Goal: Task Accomplishment & Management: Use online tool/utility

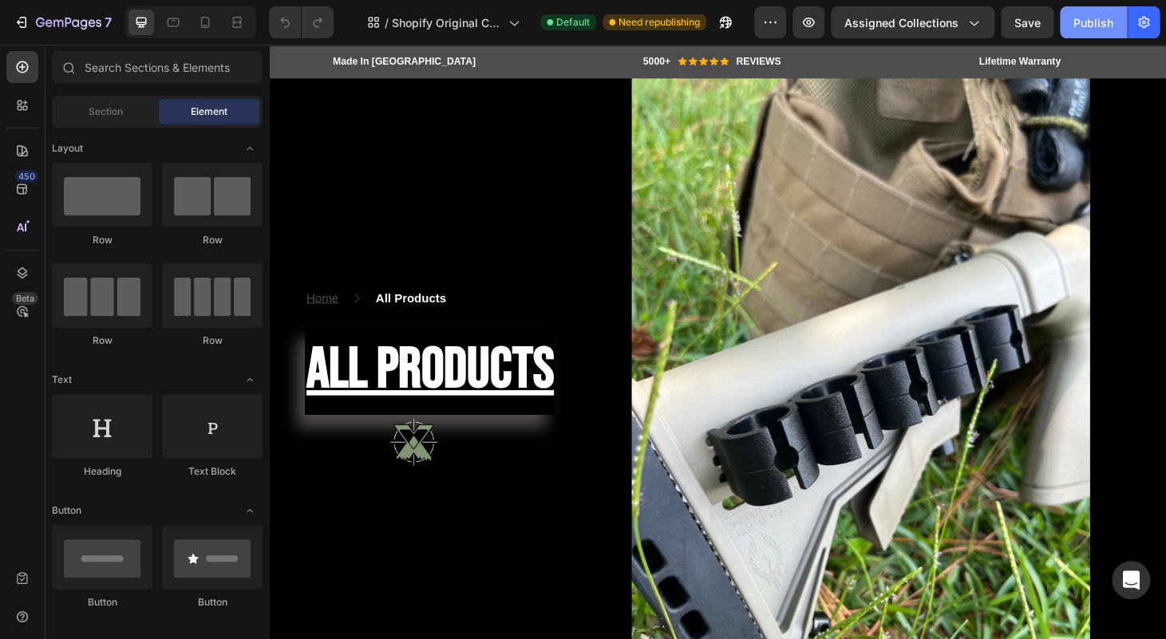
click at [1105, 28] on div "Publish" at bounding box center [1093, 22] width 40 height 17
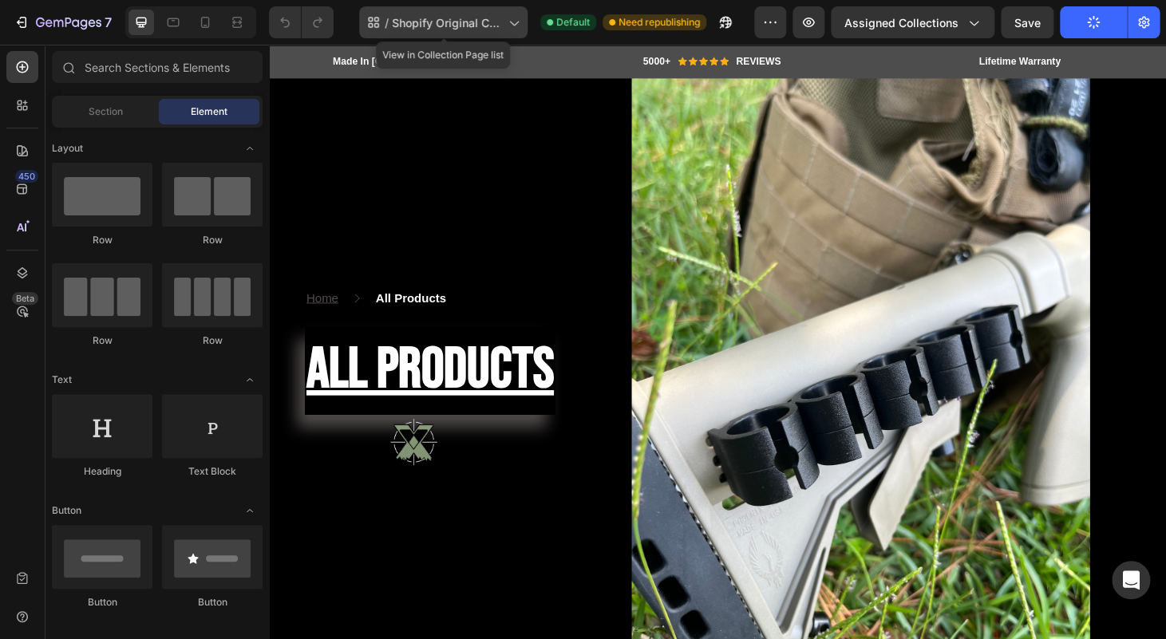
click at [474, 17] on span "Shopify Original Collection Template" at bounding box center [447, 22] width 110 height 17
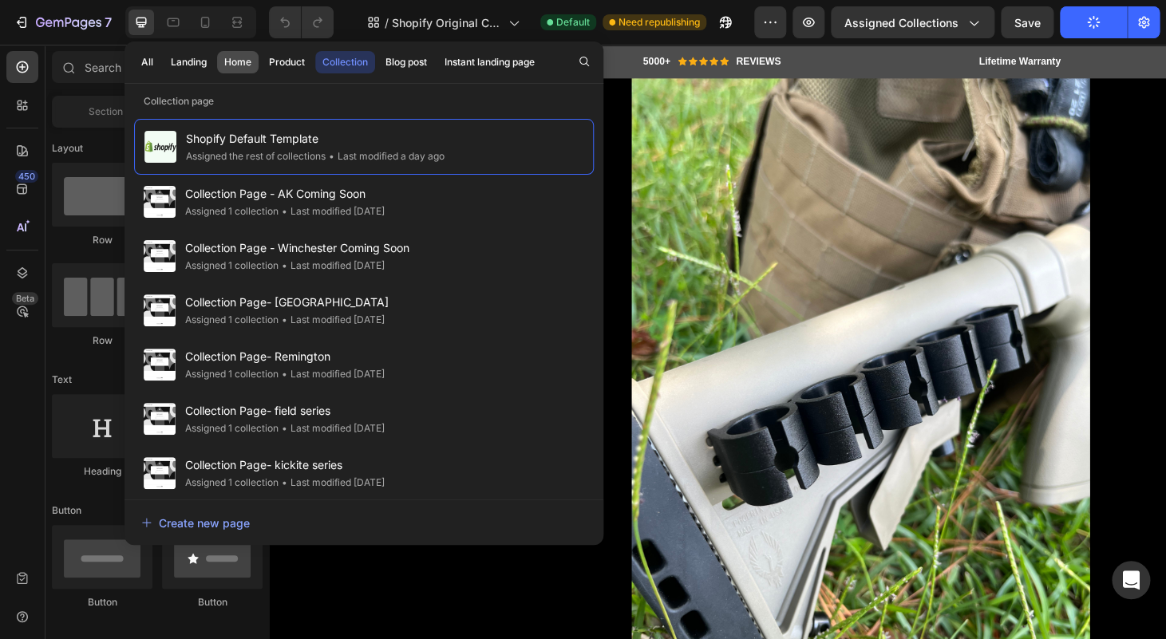
click at [248, 66] on div "Home" at bounding box center [237, 62] width 27 height 14
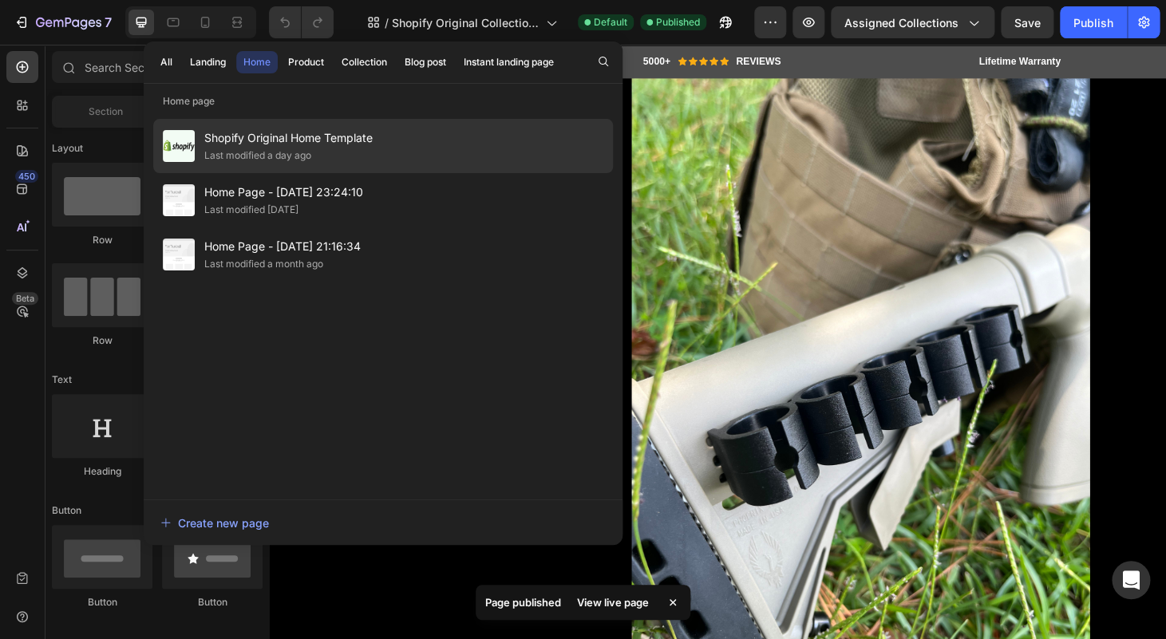
click at [343, 144] on span "Shopify Original Home Template" at bounding box center [288, 137] width 168 height 19
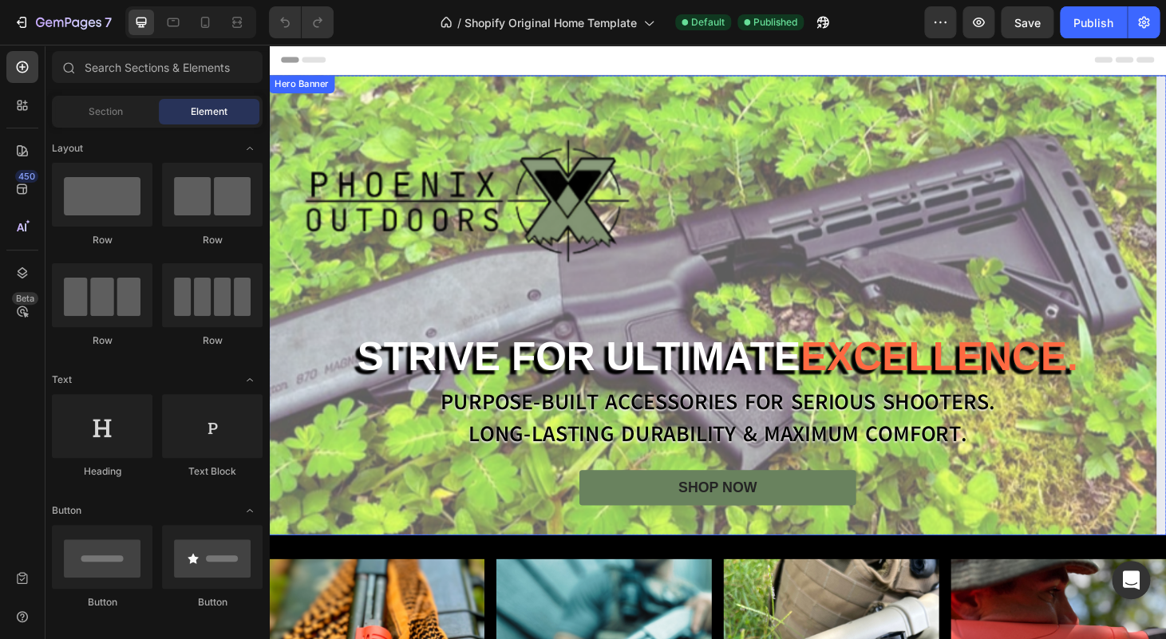
click at [836, 227] on div "Background Image" at bounding box center [748, 322] width 958 height 491
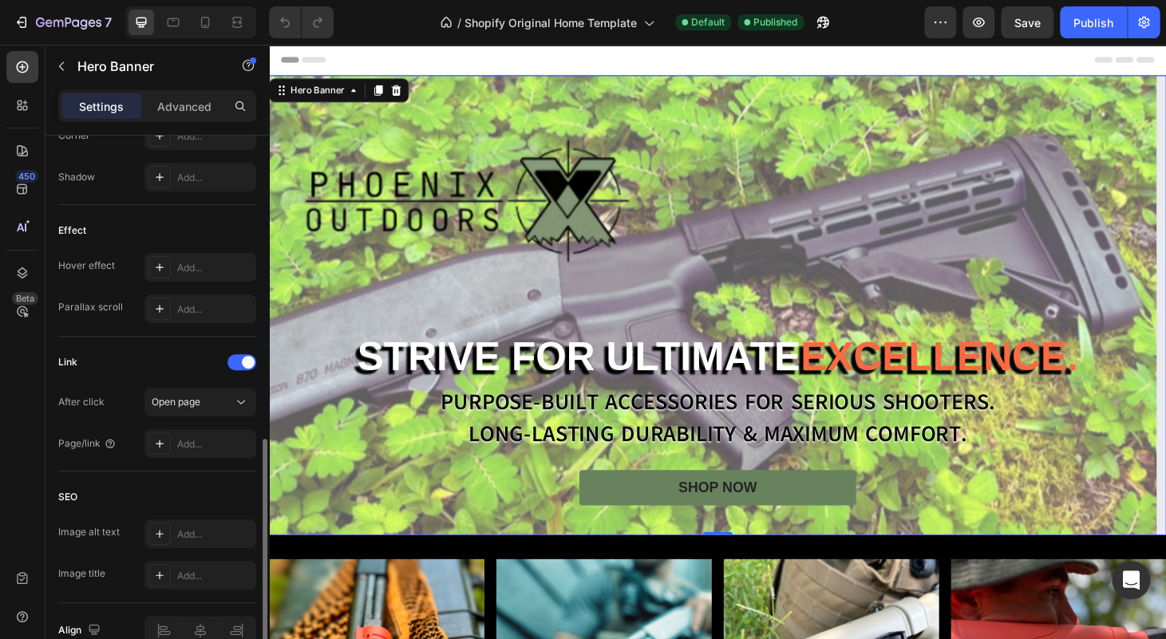
scroll to position [861, 0]
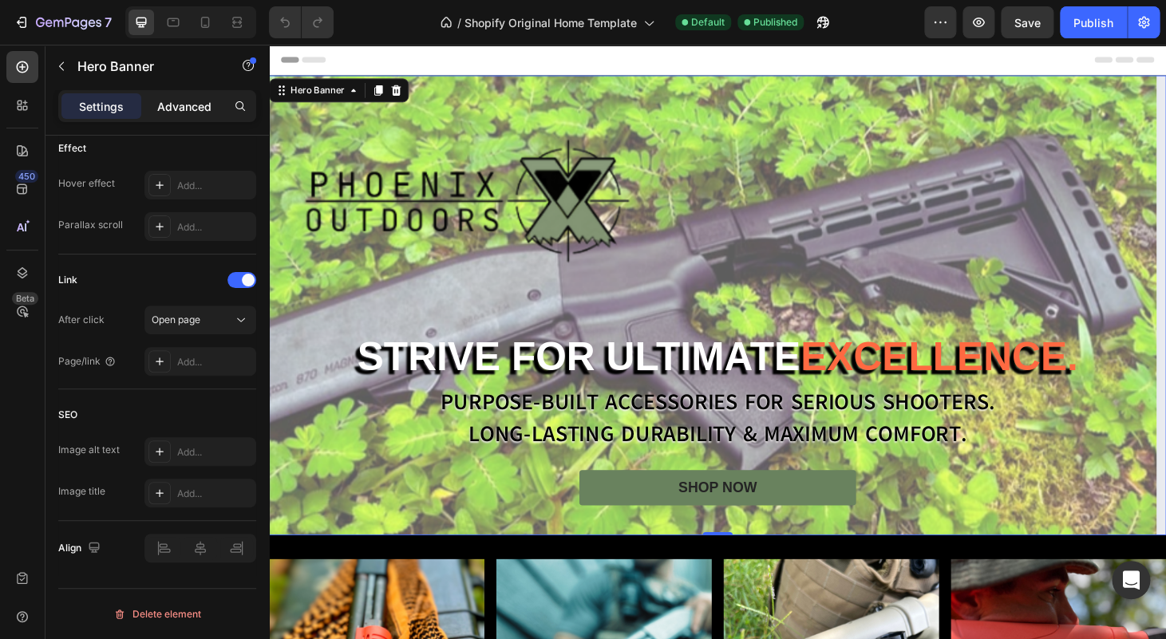
click at [211, 114] on p "Advanced" at bounding box center [184, 106] width 54 height 17
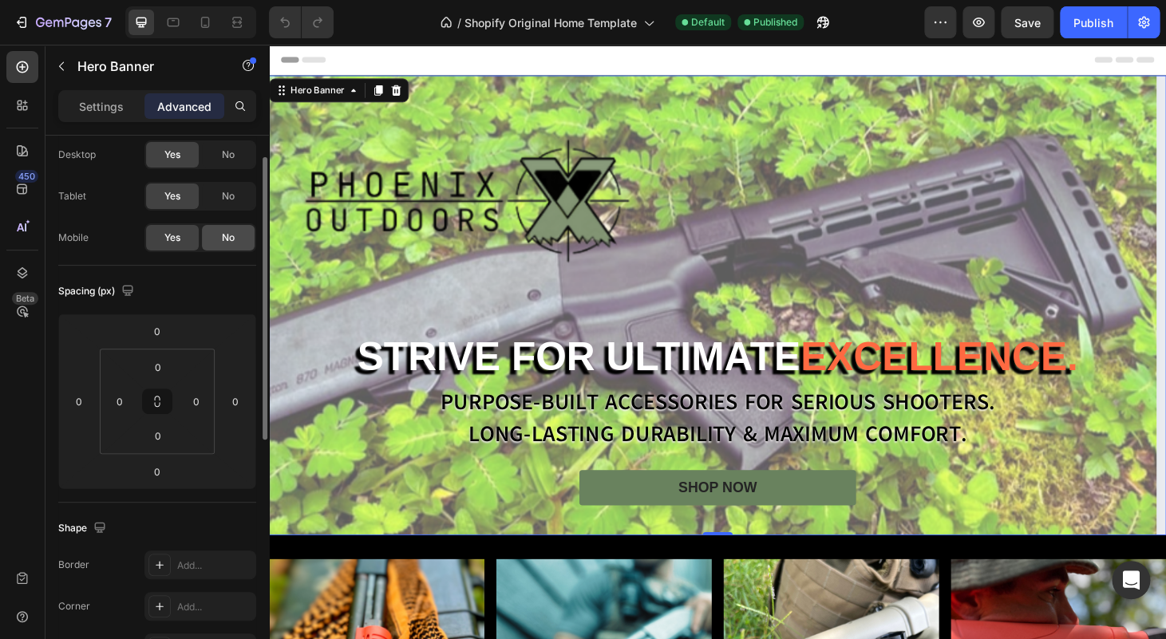
scroll to position [0, 0]
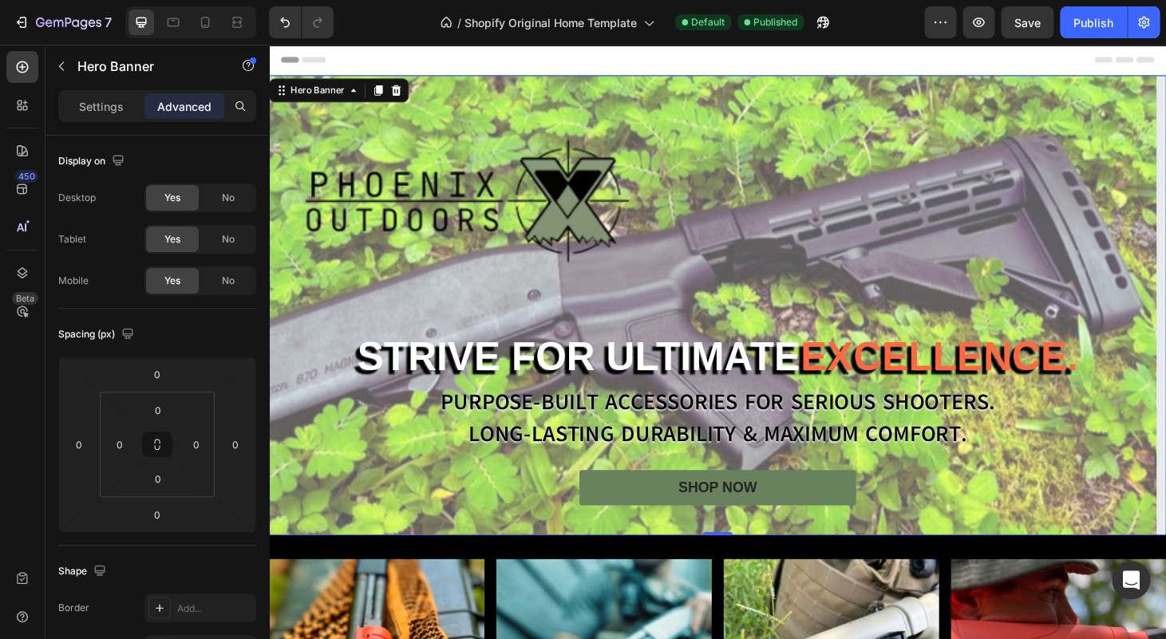
click at [830, 300] on div "Background Image" at bounding box center [748, 322] width 958 height 491
click at [448, 302] on div "Background Image" at bounding box center [748, 322] width 958 height 491
click at [205, 281] on div "No" at bounding box center [228, 281] width 53 height 26
click at [180, 279] on span "Yes" at bounding box center [172, 281] width 16 height 14
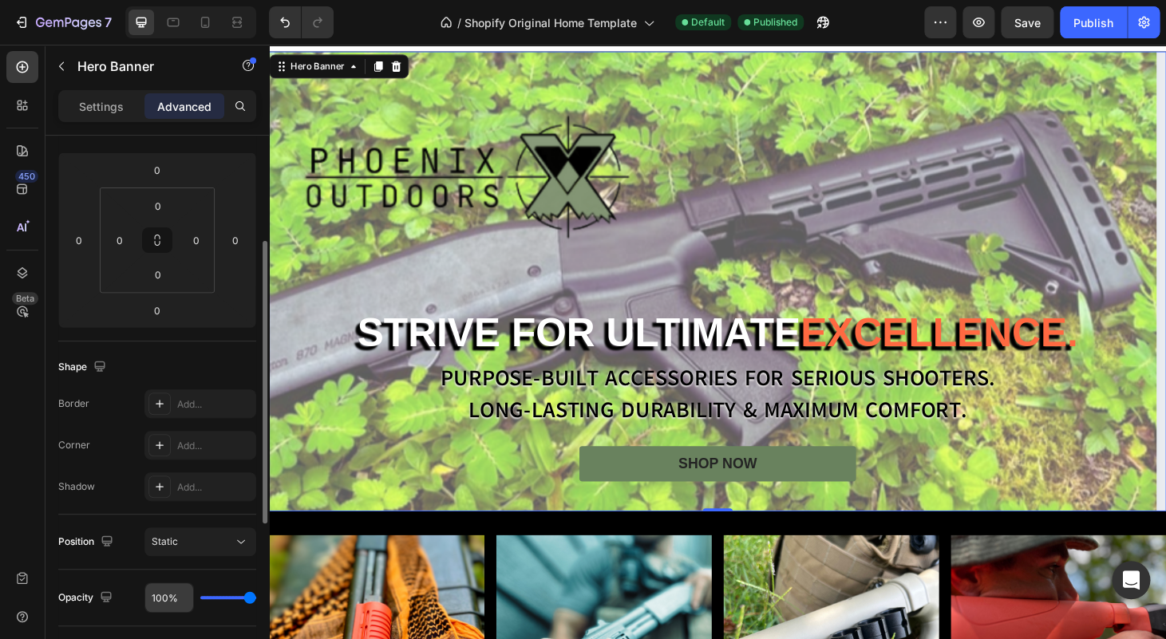
scroll to position [515, 0]
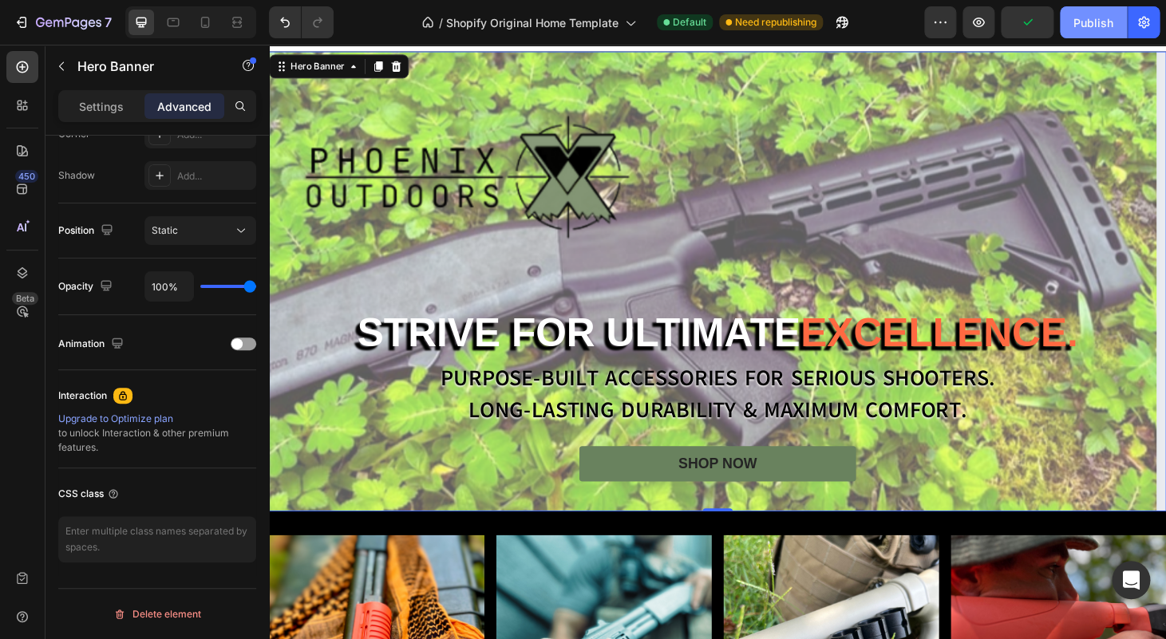
click at [1107, 23] on div "Publish" at bounding box center [1093, 22] width 40 height 17
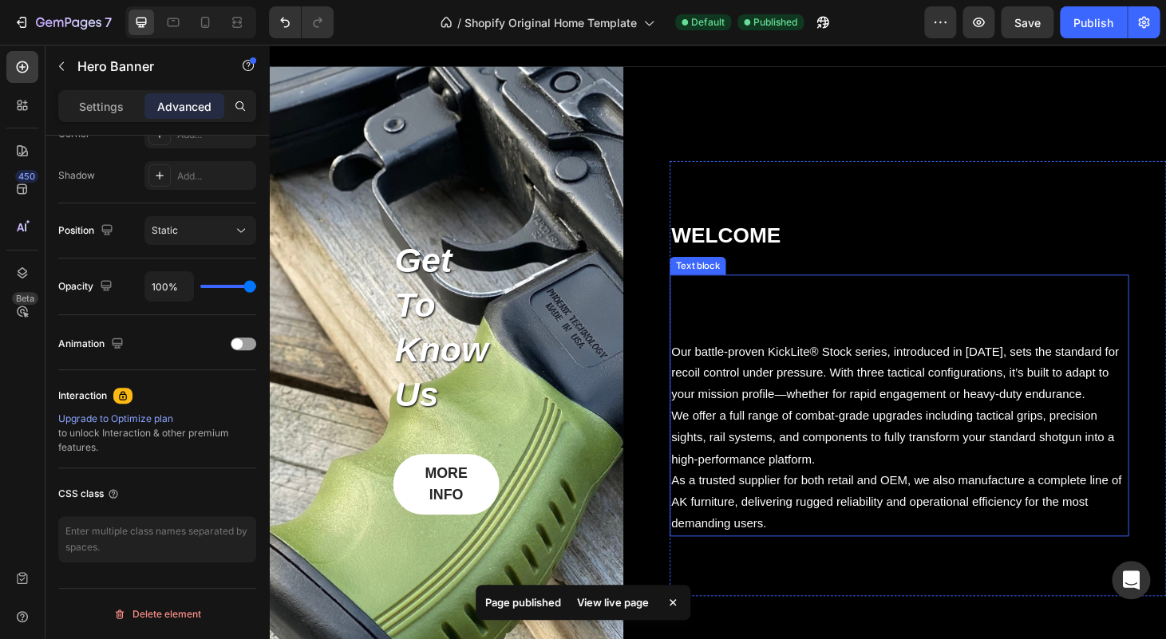
scroll to position [4047, 0]
